Goal: Information Seeking & Learning: Find specific fact

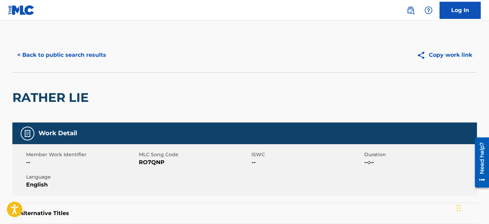
click at [75, 53] on button "< Back to public search results" at bounding box center [61, 54] width 99 height 17
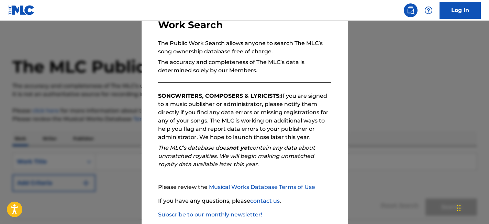
scroll to position [81, 0]
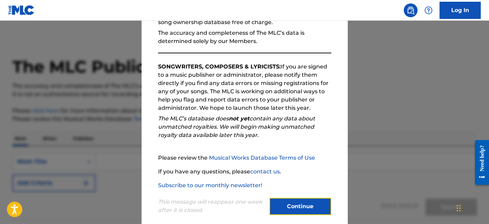
click at [307, 199] on button "Continue" at bounding box center [301, 206] width 62 height 17
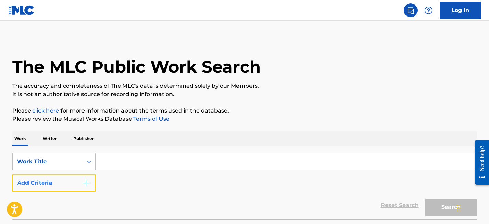
click at [75, 180] on button "Add Criteria" at bounding box center [53, 182] width 83 height 17
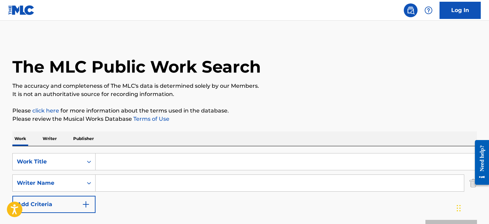
click at [123, 166] on input "Search Form" at bounding box center [286, 161] width 381 height 17
type input "live"
type input "[PERSON_NAME]"
click at [426, 220] on button "Search" at bounding box center [452, 228] width 52 height 17
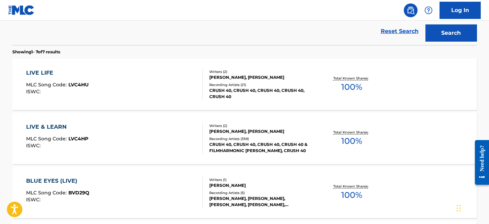
scroll to position [201, 0]
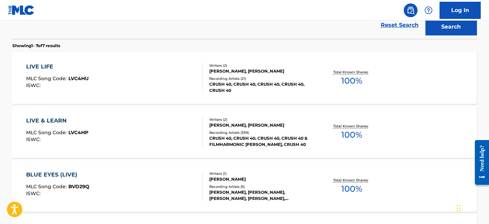
click at [134, 140] on div "LIVE & LEARN MLC Song Code : LVC4HP ISWC :" at bounding box center [114, 132] width 177 height 31
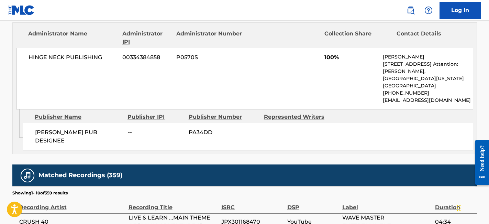
scroll to position [322, 0]
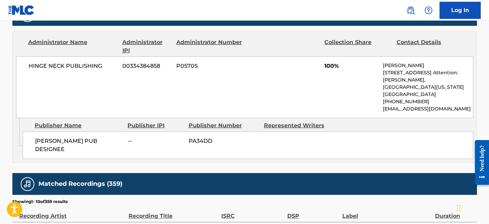
click at [220, 75] on div "HINGE NECK PUBLISHING 00334384858 P0570S 100% [PERSON_NAME] [STREET_ADDRESS][PE…" at bounding box center [244, 87] width 457 height 62
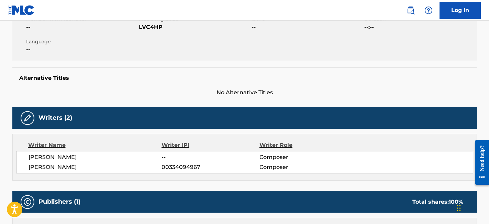
scroll to position [136, 0]
